Goal: Information Seeking & Learning: Learn about a topic

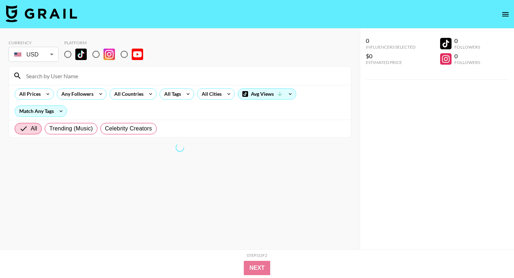
click at [47, 58] on body "Currency USD USD ​ Platform All Prices Any Followers All Countries All Tags All…" at bounding box center [257, 153] width 514 height 306
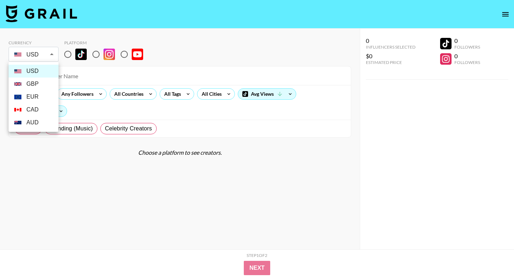
click at [68, 55] on div at bounding box center [257, 139] width 514 height 278
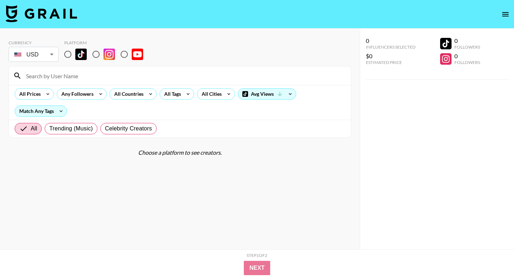
click at [68, 56] on input "radio" at bounding box center [67, 54] width 15 height 15
radio input "true"
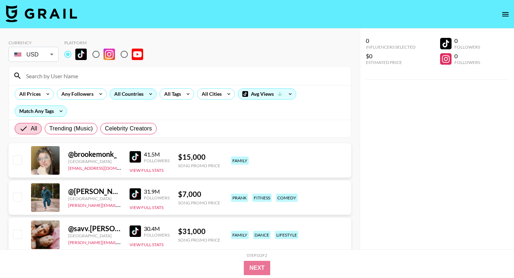
click at [145, 95] on icon at bounding box center [150, 94] width 11 height 11
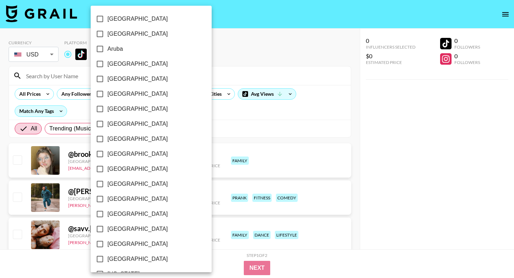
click at [120, 61] on span "[GEOGRAPHIC_DATA]" at bounding box center [138, 64] width 60 height 9
click at [108, 61] on input "[GEOGRAPHIC_DATA]" at bounding box center [100, 63] width 15 height 15
checkbox input "true"
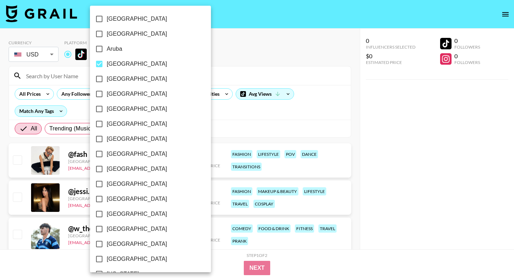
click at [218, 48] on div at bounding box center [257, 139] width 514 height 278
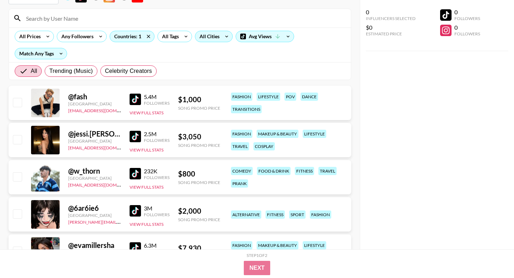
scroll to position [59, 0]
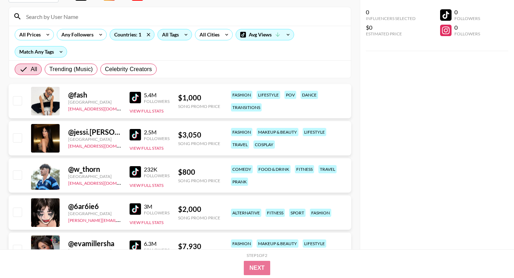
click at [182, 37] on icon at bounding box center [185, 34] width 11 height 11
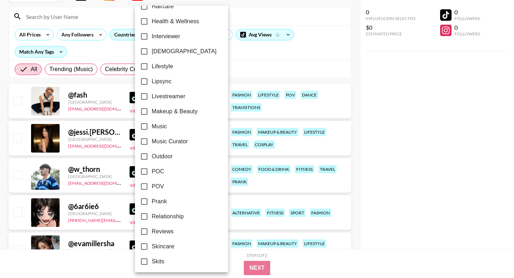
scroll to position [300, 0]
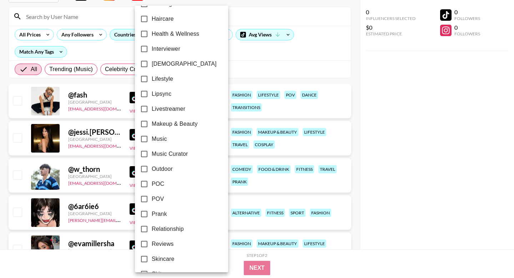
click at [147, 94] on input "Lipsync" at bounding box center [144, 93] width 15 height 15
checkbox input "true"
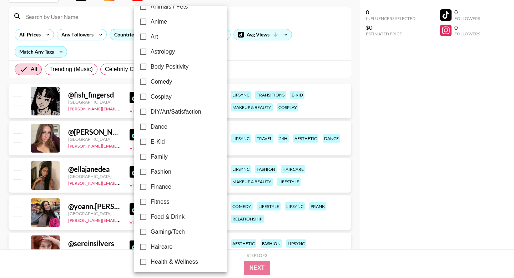
scroll to position [0, 0]
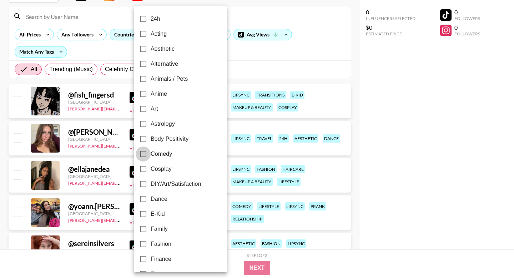
click at [142, 151] on input "Comedy" at bounding box center [143, 153] width 15 height 15
checkbox input "true"
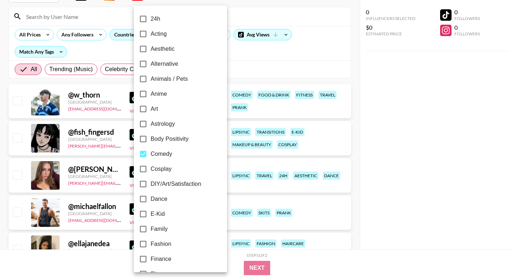
click at [284, 55] on div at bounding box center [257, 139] width 514 height 278
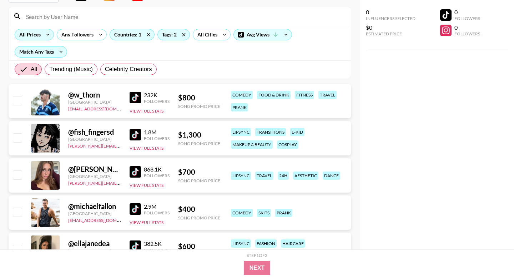
click at [41, 36] on div "All Prices" at bounding box center [34, 34] width 39 height 11
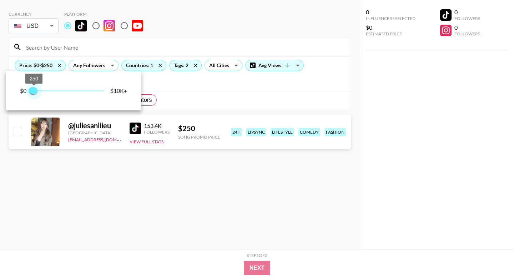
type input "500"
drag, startPoint x: 106, startPoint y: 63, endPoint x: 35, endPoint y: 66, distance: 70.4
click at [35, 87] on span "250" at bounding box center [33, 90] width 7 height 7
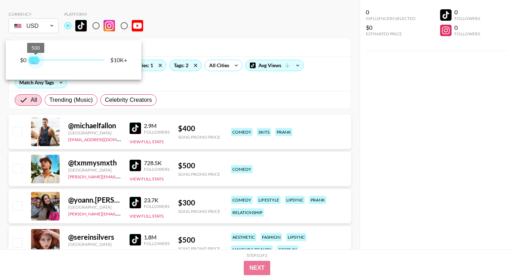
scroll to position [59, 0]
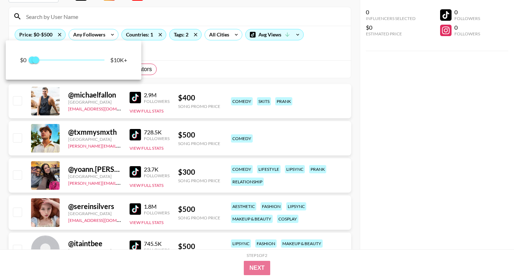
click at [253, 59] on div at bounding box center [257, 139] width 514 height 278
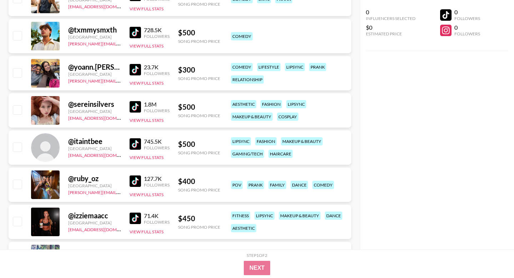
scroll to position [245, 0]
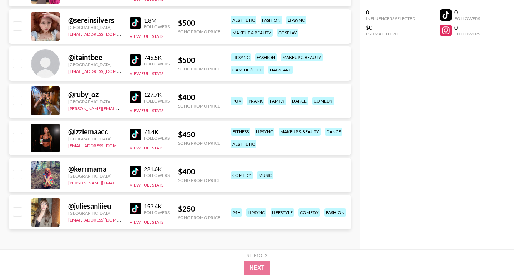
click at [56, 209] on div at bounding box center [45, 212] width 29 height 29
click at [81, 207] on div "@ juliesanliieu" at bounding box center [94, 205] width 53 height 9
click at [135, 208] on img at bounding box center [135, 208] width 11 height 11
click at [132, 172] on img at bounding box center [135, 171] width 11 height 11
click at [133, 132] on img at bounding box center [135, 134] width 11 height 11
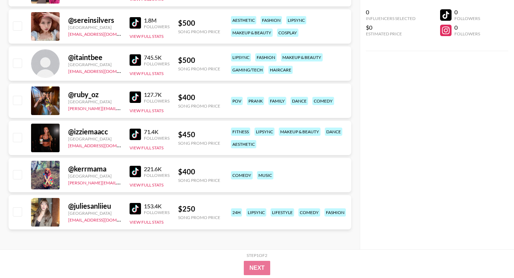
click at [137, 95] on img at bounding box center [135, 96] width 11 height 11
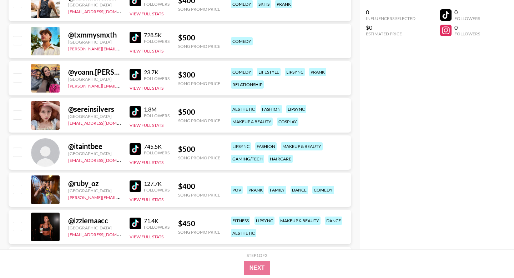
scroll to position [149, 0]
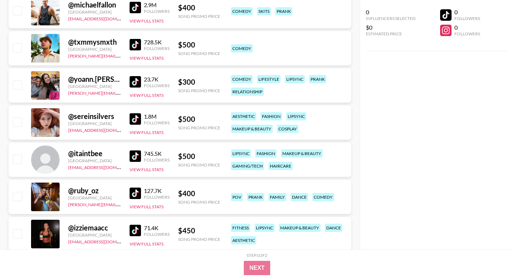
click at [131, 80] on img at bounding box center [135, 81] width 11 height 11
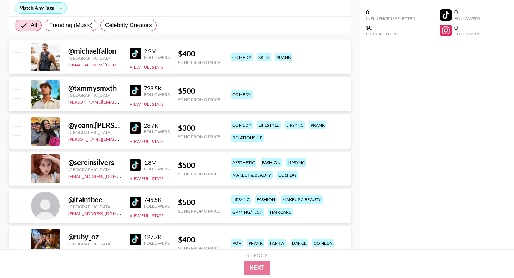
scroll to position [102, 0]
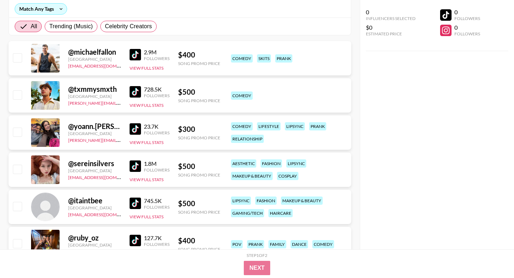
click at [133, 88] on img at bounding box center [135, 91] width 11 height 11
click at [136, 93] on img at bounding box center [135, 91] width 11 height 11
click at [137, 54] on img at bounding box center [135, 54] width 11 height 11
